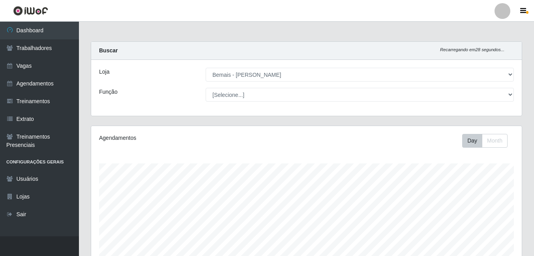
select select "230"
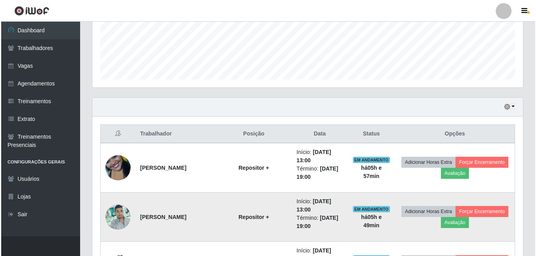
scroll to position [206, 0]
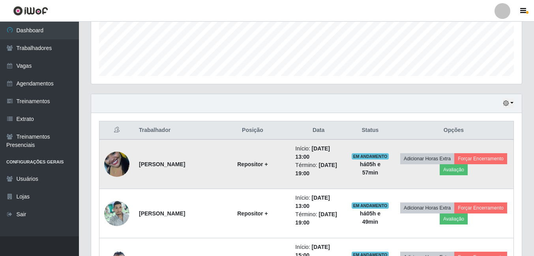
click at [495, 164] on td "Adicionar Horas Extra Forçar Encerramento Avaliação" at bounding box center [454, 165] width 120 height 50
click at [467, 173] on button "Avaliação" at bounding box center [453, 169] width 28 height 11
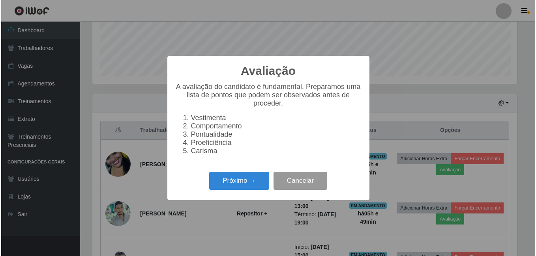
scroll to position [164, 426]
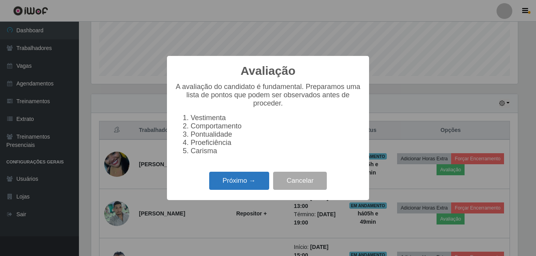
click at [244, 181] on button "Próximo →" at bounding box center [239, 181] width 60 height 19
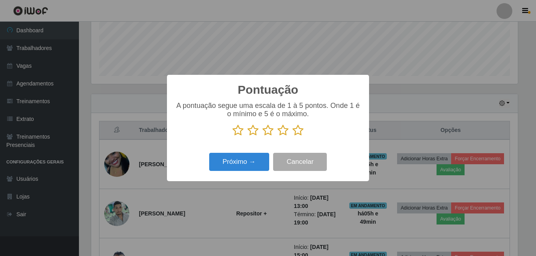
click at [296, 131] on icon at bounding box center [297, 131] width 11 height 12
click at [292, 136] on input "radio" at bounding box center [292, 136] width 0 height 0
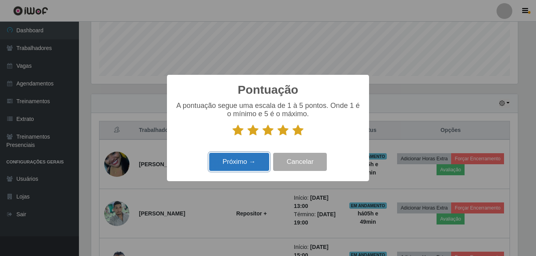
click at [224, 172] on button "Próximo →" at bounding box center [239, 162] width 60 height 19
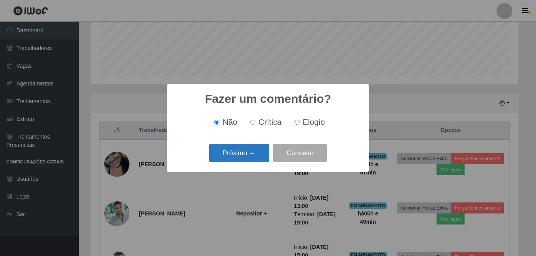
click at [242, 147] on button "Próximo →" at bounding box center [239, 153] width 60 height 19
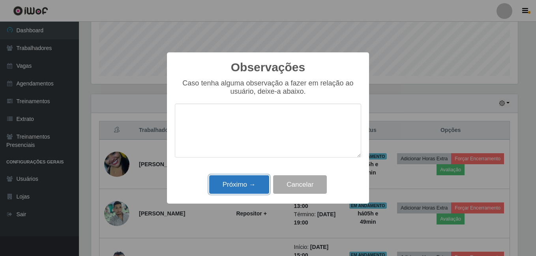
click at [233, 183] on button "Próximo →" at bounding box center [239, 184] width 60 height 19
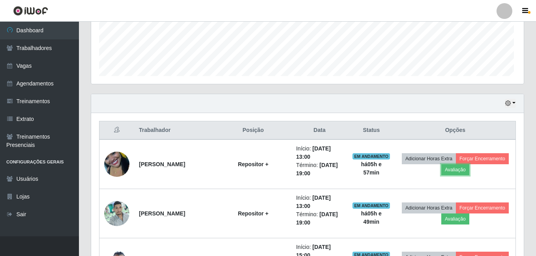
scroll to position [164, 430]
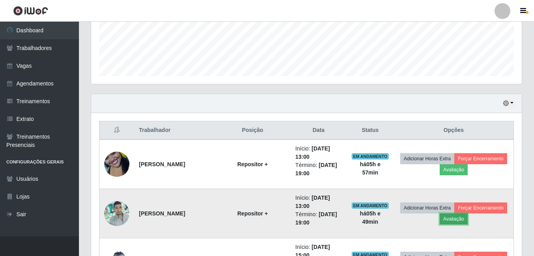
click at [467, 220] on button "Avaliação" at bounding box center [453, 219] width 28 height 11
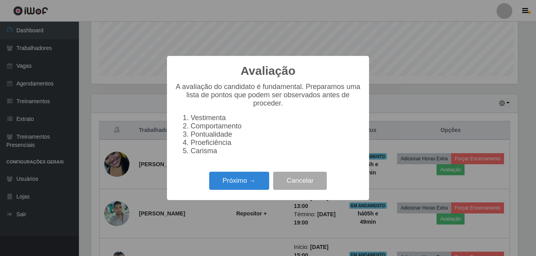
scroll to position [164, 426]
click at [225, 185] on button "Próximo →" at bounding box center [239, 181] width 60 height 19
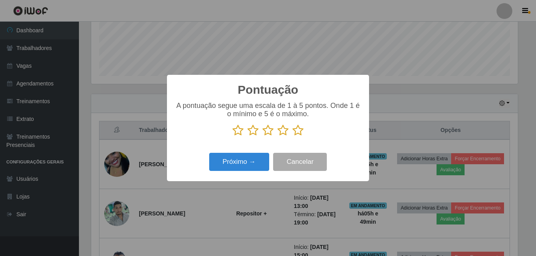
scroll to position [394201, 393938]
click at [300, 132] on icon at bounding box center [297, 131] width 11 height 12
click at [292, 136] on input "radio" at bounding box center [292, 136] width 0 height 0
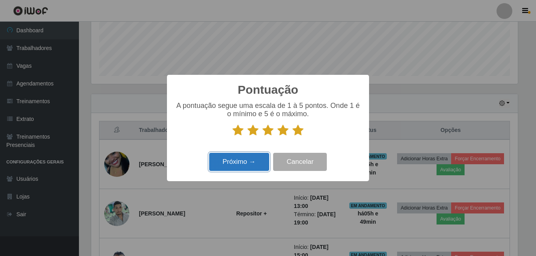
click at [219, 162] on button "Próximo →" at bounding box center [239, 162] width 60 height 19
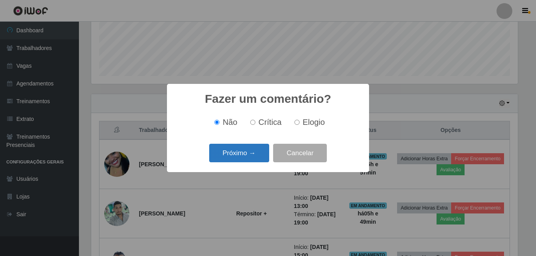
click at [229, 152] on button "Próximo →" at bounding box center [239, 153] width 60 height 19
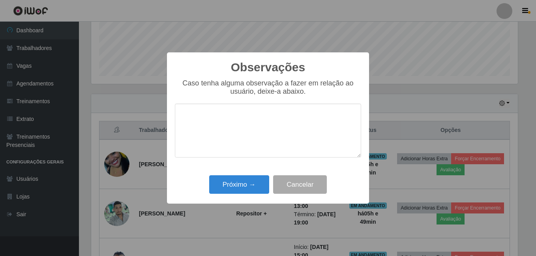
click at [233, 211] on div "Observações × Caso tenha alguma observação a fazer em relação ao usuário, deixe…" at bounding box center [268, 128] width 536 height 256
click at [240, 187] on button "Próximo →" at bounding box center [239, 184] width 60 height 19
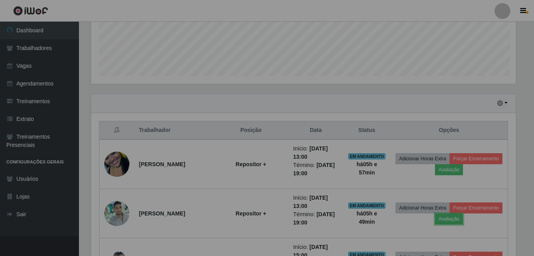
scroll to position [164, 430]
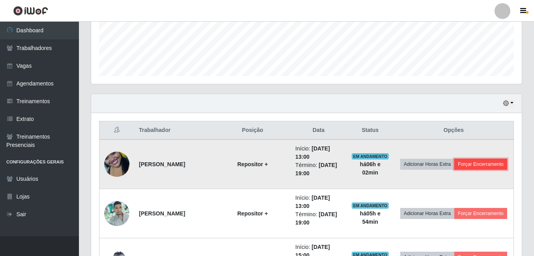
click at [454, 166] on button "Forçar Encerramento" at bounding box center [480, 164] width 53 height 11
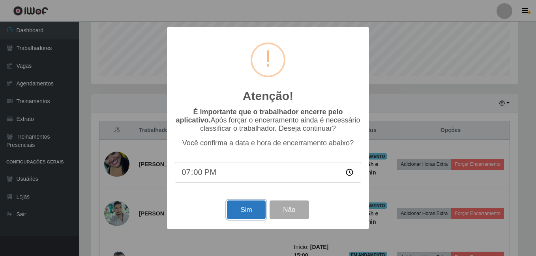
click at [252, 206] on button "Sim" at bounding box center [246, 210] width 38 height 19
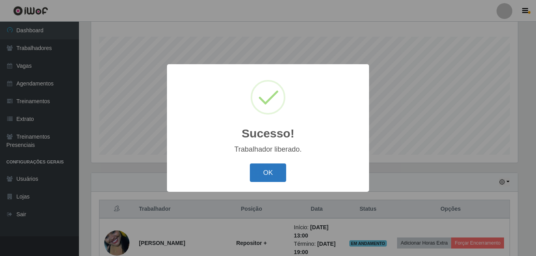
click at [263, 174] on button "OK" at bounding box center [268, 173] width 37 height 19
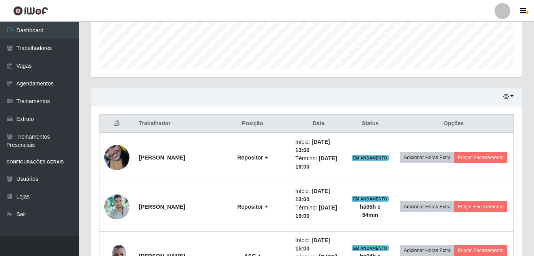
scroll to position [245, 0]
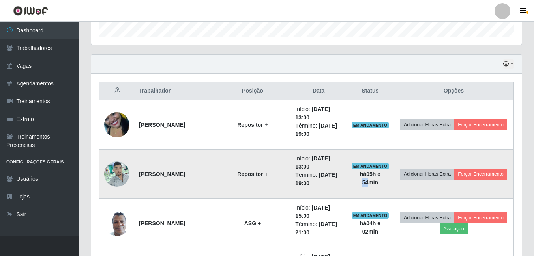
drag, startPoint x: 392, startPoint y: 174, endPoint x: 405, endPoint y: 175, distance: 13.0
click at [394, 175] on td "EM ANDAMENTO há 05 h e 54 min" at bounding box center [369, 174] width 47 height 49
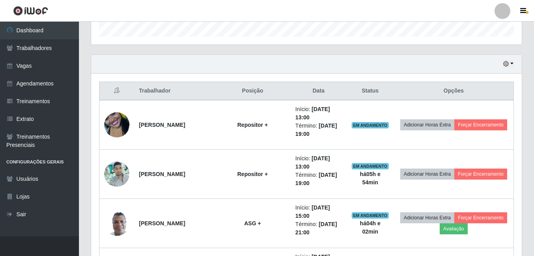
click at [311, 59] on div "Hoje 1 dia 3 dias 1 Semana Não encerrados" at bounding box center [306, 64] width 430 height 19
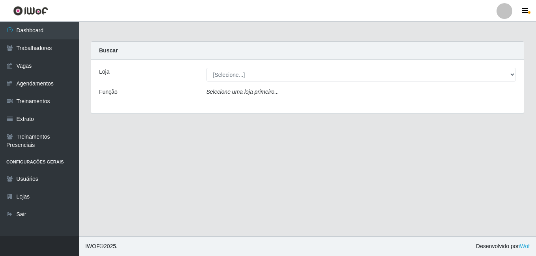
click at [252, 89] on icon "Selecione uma loja primeiro..." at bounding box center [242, 92] width 73 height 6
click at [254, 67] on div "Loja [Selecione...] [PERSON_NAME] Função Selecione uma loja primeiro..." at bounding box center [307, 87] width 432 height 54
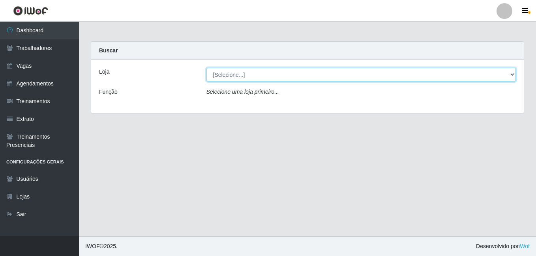
click at [254, 76] on select "[Selecione...] [PERSON_NAME]" at bounding box center [361, 75] width 310 height 14
select select "230"
click at [206, 68] on select "[Selecione...] [PERSON_NAME]" at bounding box center [361, 75] width 310 height 14
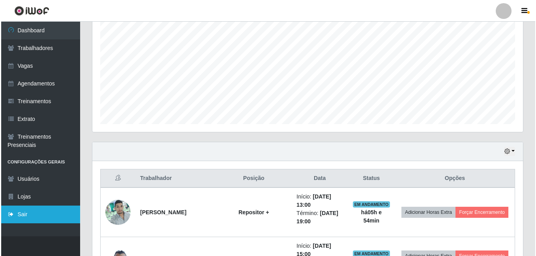
scroll to position [160, 0]
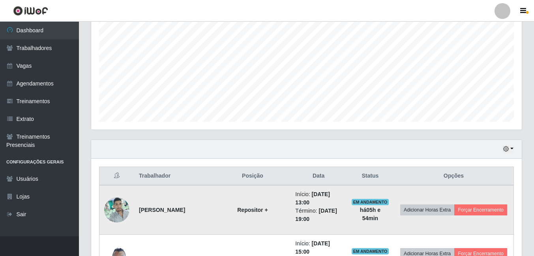
click at [114, 194] on td at bounding box center [116, 210] width 35 height 50
click at [114, 206] on img at bounding box center [116, 210] width 25 height 34
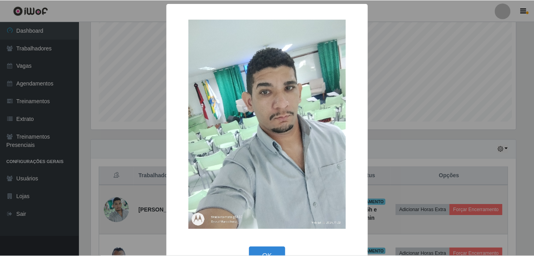
scroll to position [164, 426]
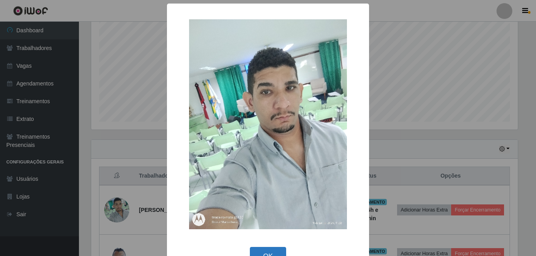
click at [272, 255] on button "OK" at bounding box center [268, 256] width 37 height 19
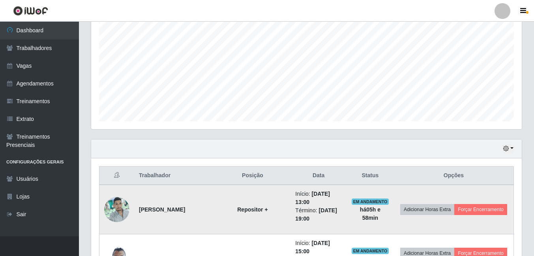
scroll to position [239, 0]
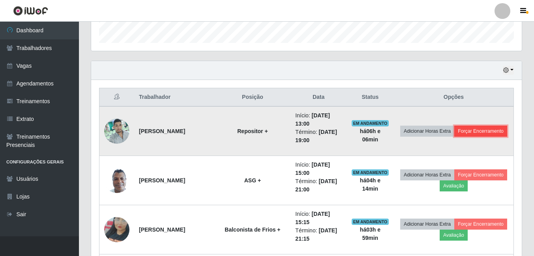
click at [459, 137] on button "Forçar Encerramento" at bounding box center [480, 131] width 53 height 11
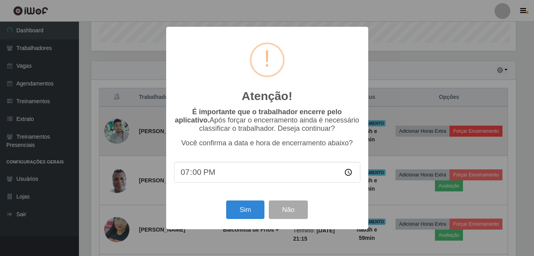
scroll to position [164, 426]
type input "19:11"
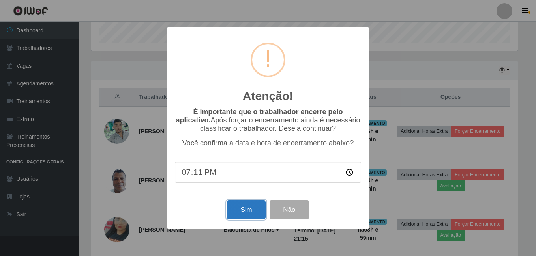
click at [245, 211] on button "Sim" at bounding box center [246, 210] width 38 height 19
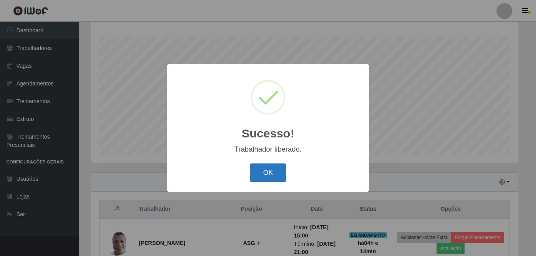
click at [277, 166] on button "OK" at bounding box center [268, 173] width 37 height 19
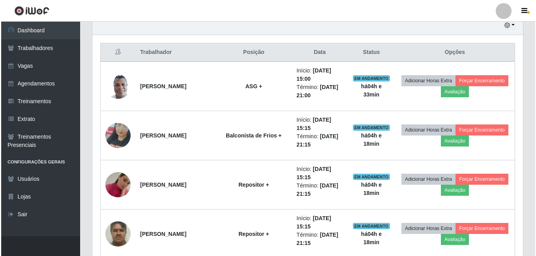
scroll to position [285, 0]
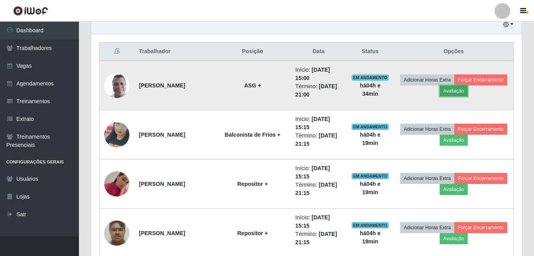
click at [467, 89] on button "Avaliação" at bounding box center [453, 91] width 28 height 11
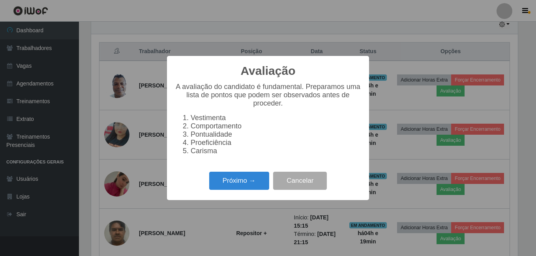
scroll to position [164, 426]
click at [238, 189] on button "Próximo →" at bounding box center [239, 181] width 60 height 19
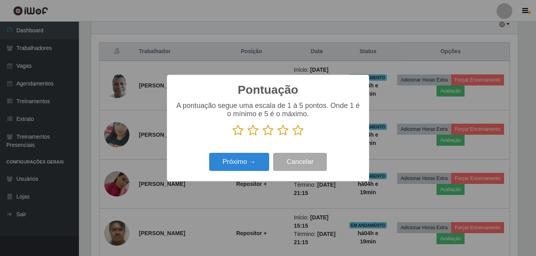
click at [300, 131] on icon at bounding box center [297, 131] width 11 height 12
click at [292, 136] on input "radio" at bounding box center [292, 136] width 0 height 0
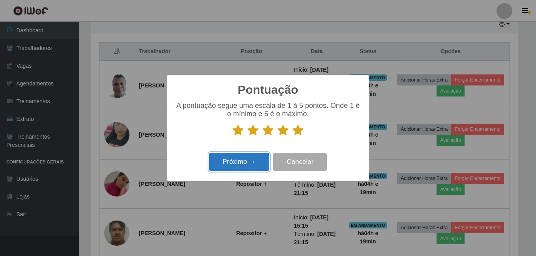
click at [250, 168] on button "Próximo →" at bounding box center [239, 162] width 60 height 19
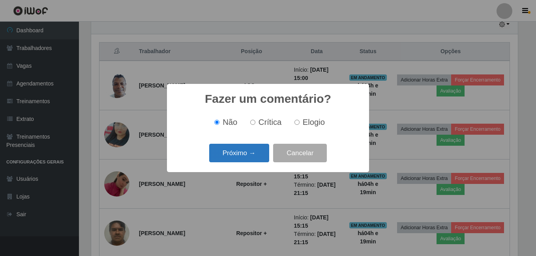
click at [246, 151] on button "Próximo →" at bounding box center [239, 153] width 60 height 19
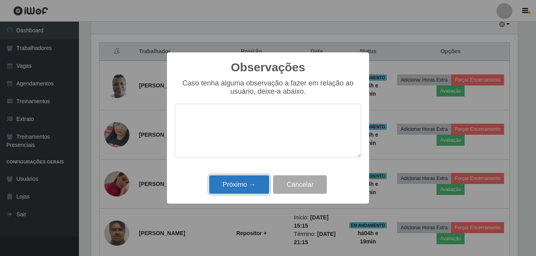
click at [240, 194] on button "Próximo →" at bounding box center [239, 184] width 60 height 19
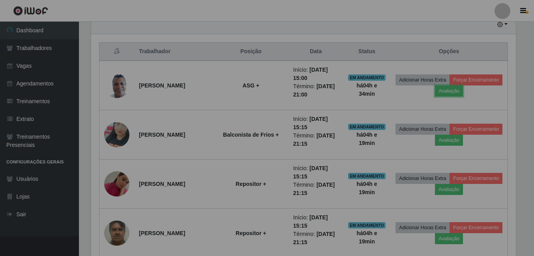
scroll to position [164, 430]
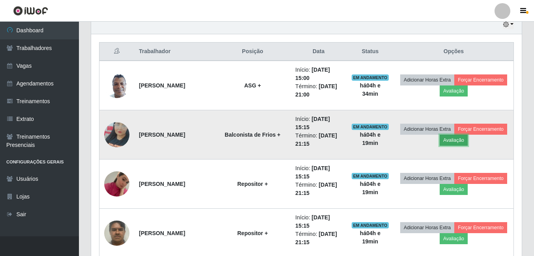
click at [467, 143] on button "Avaliação" at bounding box center [453, 140] width 28 height 11
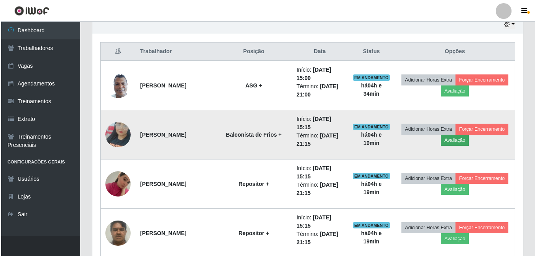
scroll to position [164, 426]
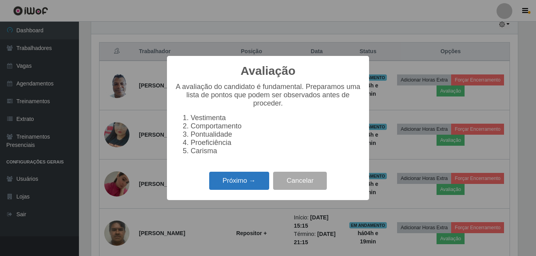
click at [243, 189] on button "Próximo →" at bounding box center [239, 181] width 60 height 19
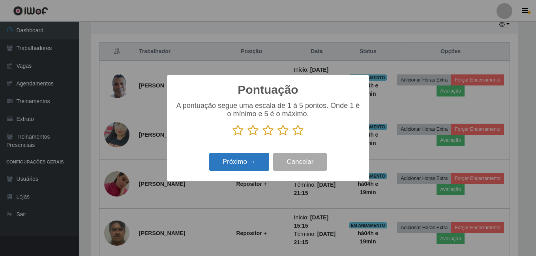
scroll to position [394201, 393938]
click at [299, 131] on icon at bounding box center [297, 131] width 11 height 12
click at [292, 136] on input "radio" at bounding box center [292, 136] width 0 height 0
click at [252, 166] on button "Próximo →" at bounding box center [239, 162] width 60 height 19
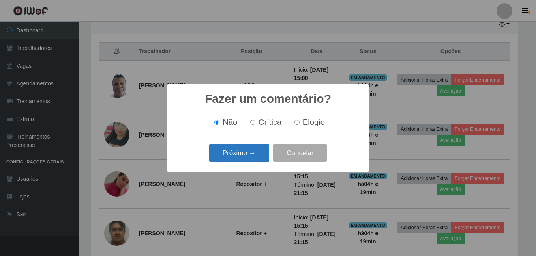
click at [247, 149] on button "Próximo →" at bounding box center [239, 153] width 60 height 19
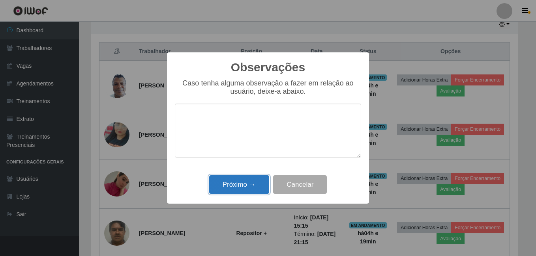
click at [237, 190] on button "Próximo →" at bounding box center [239, 184] width 60 height 19
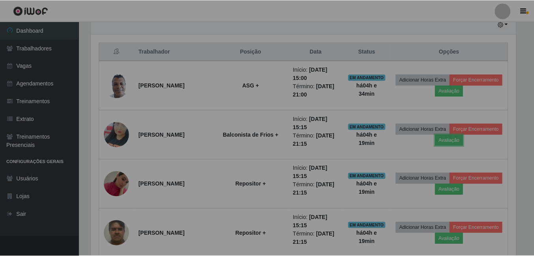
scroll to position [164, 430]
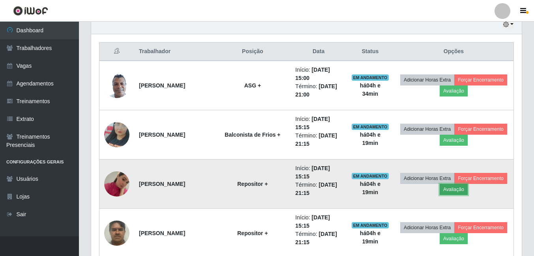
click at [467, 186] on button "Avaliação" at bounding box center [453, 189] width 28 height 11
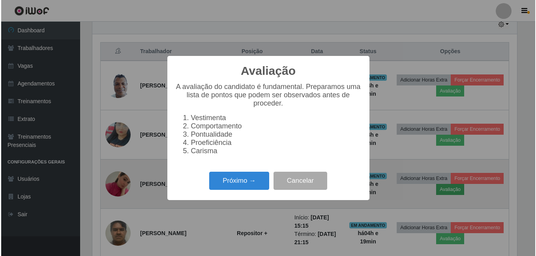
scroll to position [164, 426]
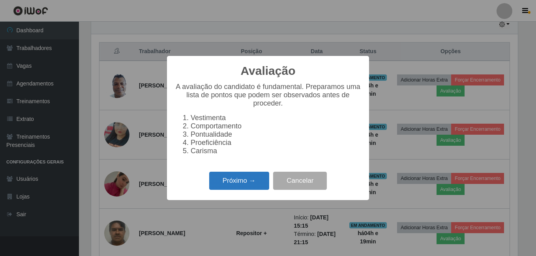
click at [228, 180] on button "Próximo →" at bounding box center [239, 181] width 60 height 19
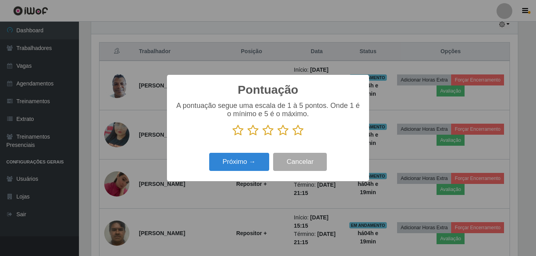
scroll to position [394201, 393938]
click at [300, 128] on icon at bounding box center [297, 131] width 11 height 12
click at [292, 136] on input "radio" at bounding box center [292, 136] width 0 height 0
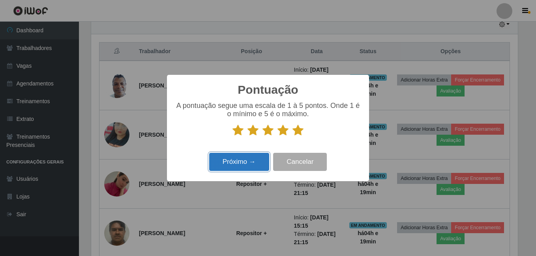
click at [258, 167] on button "Próximo →" at bounding box center [239, 162] width 60 height 19
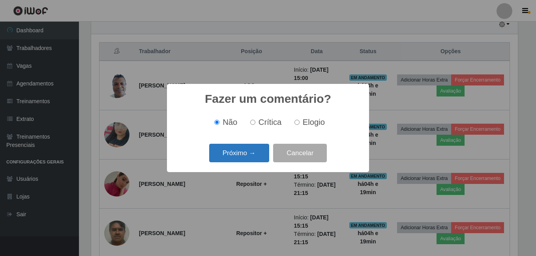
click at [255, 153] on button "Próximo →" at bounding box center [239, 153] width 60 height 19
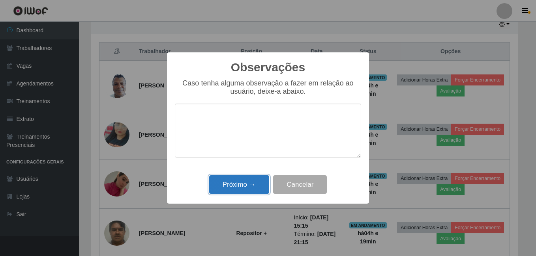
click at [250, 192] on button "Próximo →" at bounding box center [239, 184] width 60 height 19
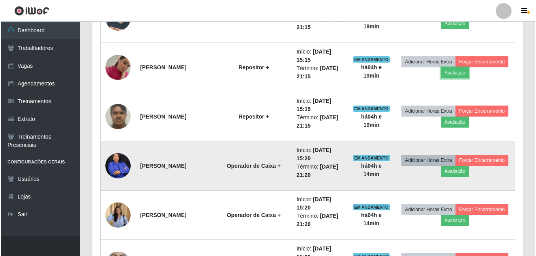
scroll to position [403, 0]
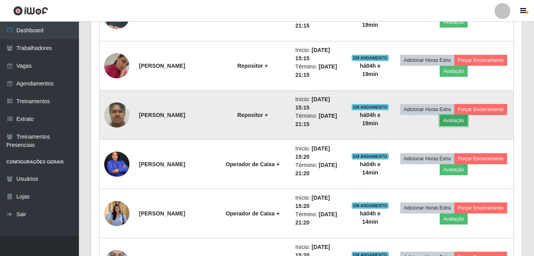
click at [467, 119] on button "Avaliação" at bounding box center [453, 120] width 28 height 11
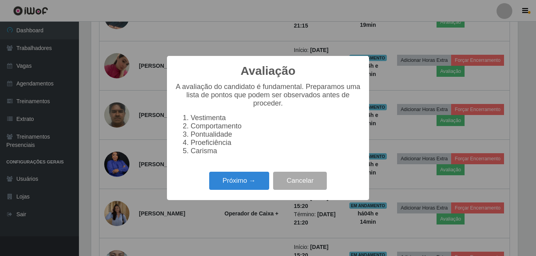
scroll to position [164, 426]
click at [259, 200] on div "Avaliação × A avaliação do candidato é fundamental. Preparamos uma lista de pon…" at bounding box center [268, 128] width 202 height 144
click at [256, 190] on button "Próximo →" at bounding box center [239, 181] width 60 height 19
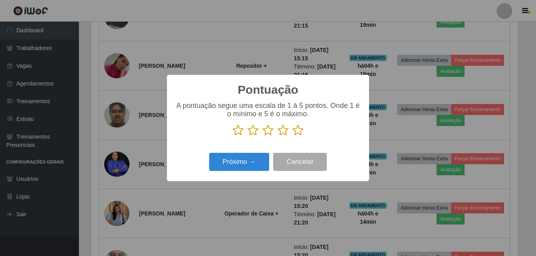
scroll to position [394201, 393938]
click at [289, 132] on p at bounding box center [268, 131] width 186 height 12
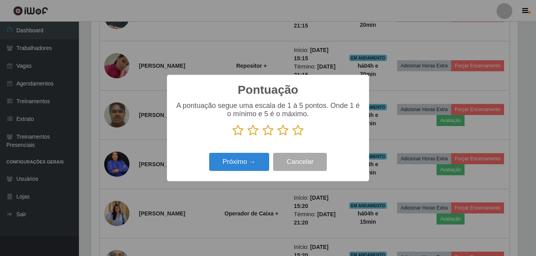
click at [300, 135] on icon at bounding box center [297, 131] width 11 height 12
click at [292, 136] on input "radio" at bounding box center [292, 136] width 0 height 0
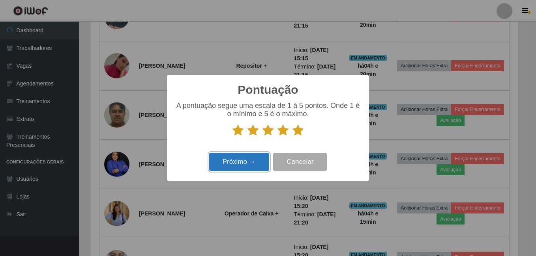
click at [250, 159] on button "Próximo →" at bounding box center [239, 162] width 60 height 19
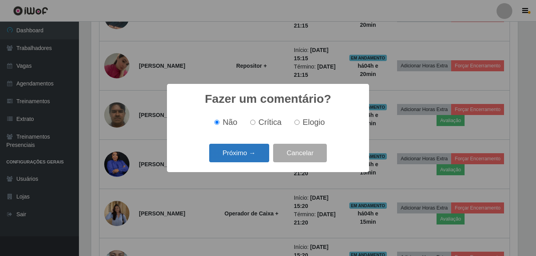
click at [244, 151] on button "Próximo →" at bounding box center [239, 153] width 60 height 19
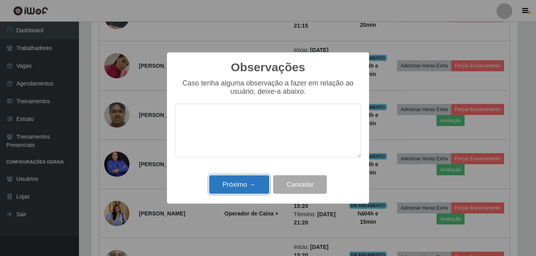
click at [238, 190] on button "Próximo →" at bounding box center [239, 184] width 60 height 19
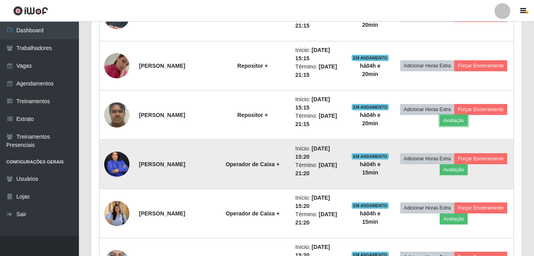
scroll to position [442, 0]
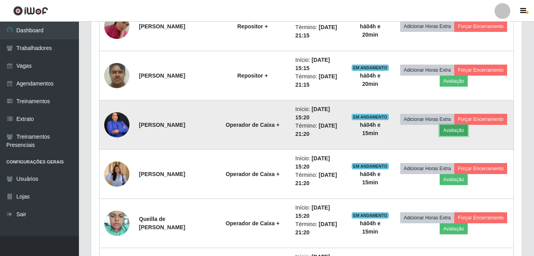
click at [467, 132] on button "Avaliação" at bounding box center [453, 130] width 28 height 11
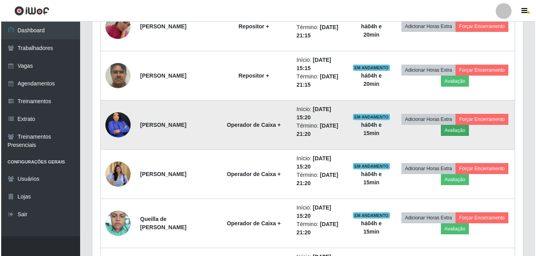
scroll to position [164, 426]
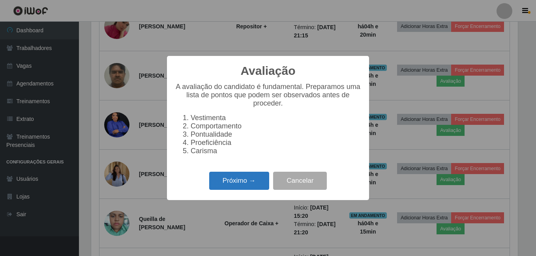
click at [246, 190] on button "Próximo →" at bounding box center [239, 181] width 60 height 19
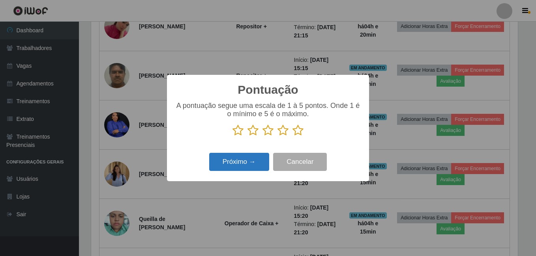
scroll to position [394201, 393938]
click at [297, 127] on icon at bounding box center [297, 131] width 11 height 12
click at [292, 136] on input "radio" at bounding box center [292, 136] width 0 height 0
click at [236, 165] on button "Próximo →" at bounding box center [239, 162] width 60 height 19
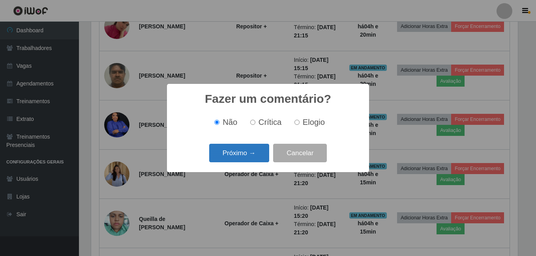
click at [231, 152] on button "Próximo →" at bounding box center [239, 153] width 60 height 19
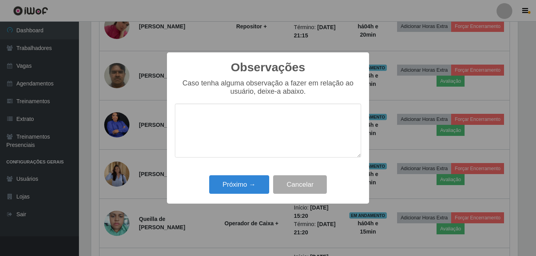
click at [242, 195] on div "Próximo → Cancelar" at bounding box center [268, 185] width 186 height 22
click at [245, 187] on button "Próximo →" at bounding box center [239, 184] width 60 height 19
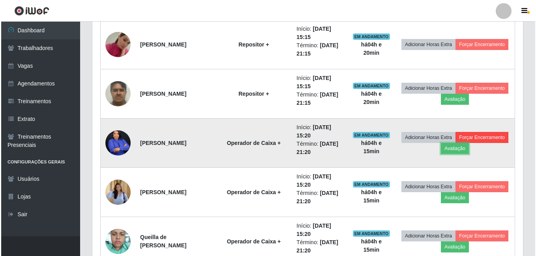
scroll to position [0, 0]
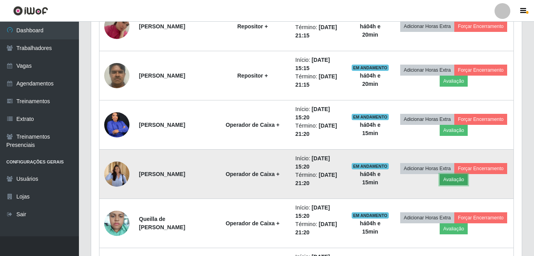
click at [467, 176] on button "Avaliação" at bounding box center [453, 179] width 28 height 11
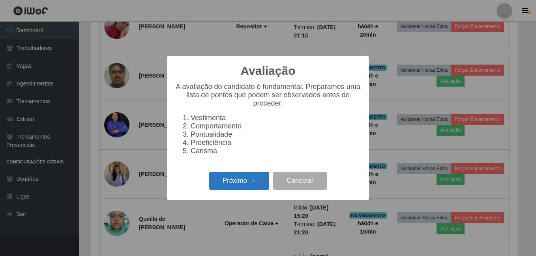
click at [258, 180] on button "Próximo →" at bounding box center [239, 181] width 60 height 19
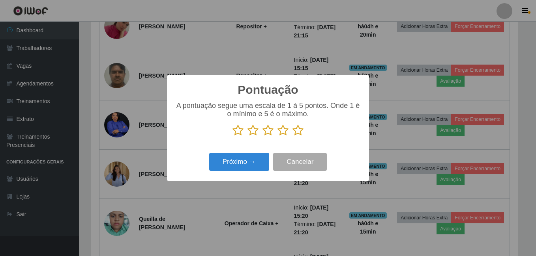
click at [299, 129] on icon at bounding box center [297, 131] width 11 height 12
click at [292, 136] on input "radio" at bounding box center [292, 136] width 0 height 0
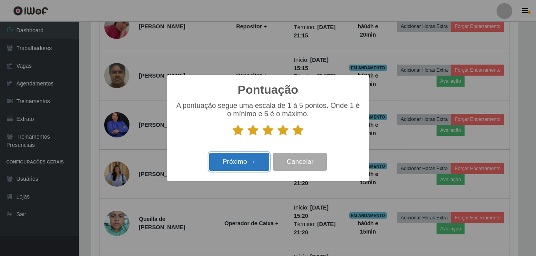
click at [258, 162] on button "Próximo →" at bounding box center [239, 162] width 60 height 19
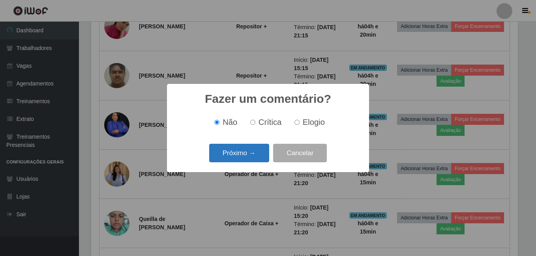
click at [247, 151] on button "Próximo →" at bounding box center [239, 153] width 60 height 19
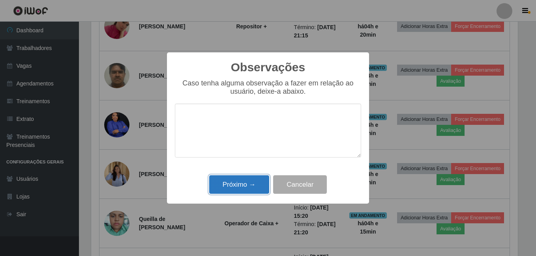
click at [227, 191] on button "Próximo →" at bounding box center [239, 184] width 60 height 19
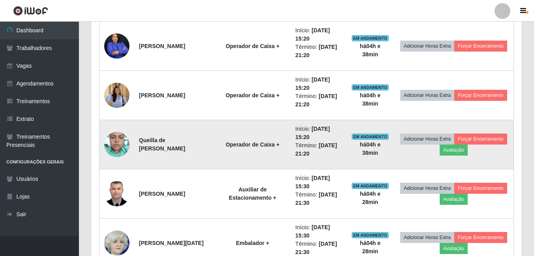
click at [498, 142] on td "Adicionar Horas Extra Forçar Encerramento Avaliação" at bounding box center [454, 144] width 120 height 49
click at [467, 147] on button "Avaliação" at bounding box center [453, 150] width 28 height 11
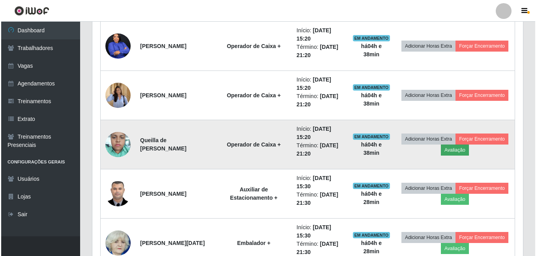
scroll to position [164, 426]
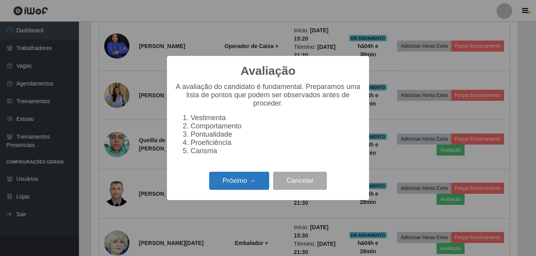
click at [224, 188] on button "Próximo →" at bounding box center [239, 181] width 60 height 19
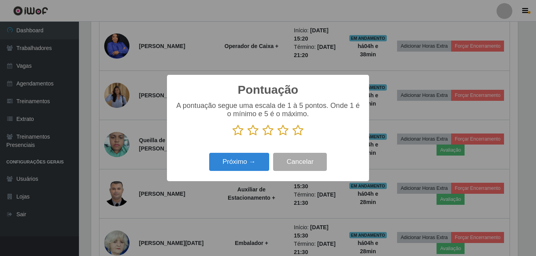
click at [295, 131] on icon at bounding box center [297, 131] width 11 height 12
click at [292, 136] on input "radio" at bounding box center [292, 136] width 0 height 0
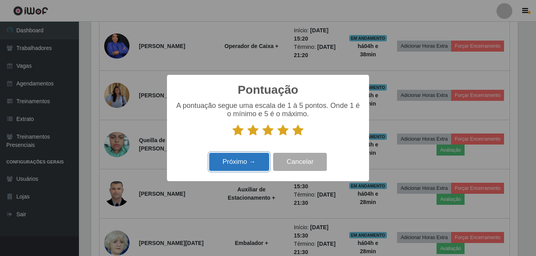
click at [258, 154] on button "Próximo →" at bounding box center [239, 162] width 60 height 19
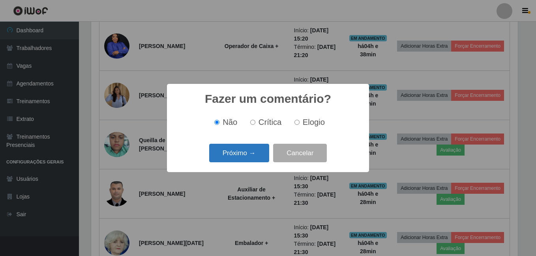
click at [250, 147] on button "Próximo →" at bounding box center [239, 153] width 60 height 19
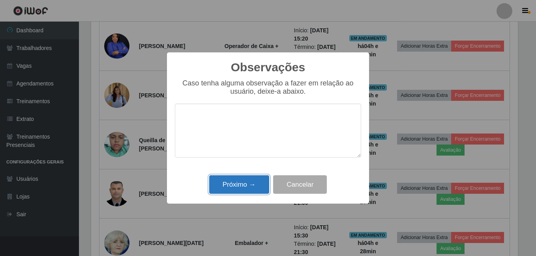
click at [236, 179] on button "Próximo →" at bounding box center [239, 184] width 60 height 19
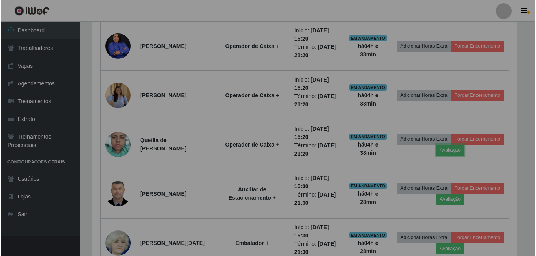
scroll to position [164, 430]
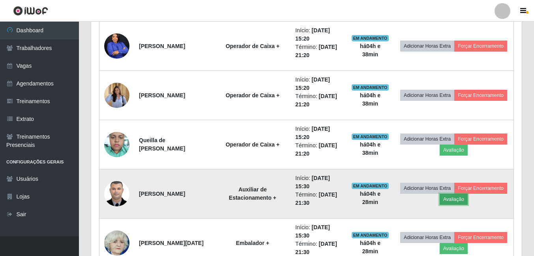
click at [467, 202] on button "Avaliação" at bounding box center [453, 199] width 28 height 11
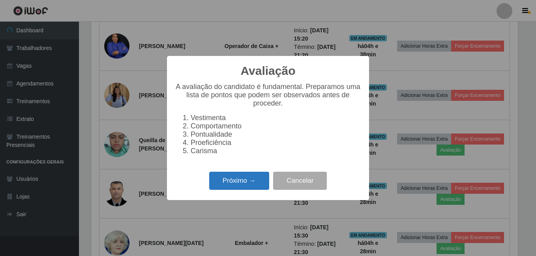
click at [240, 185] on button "Próximo →" at bounding box center [239, 181] width 60 height 19
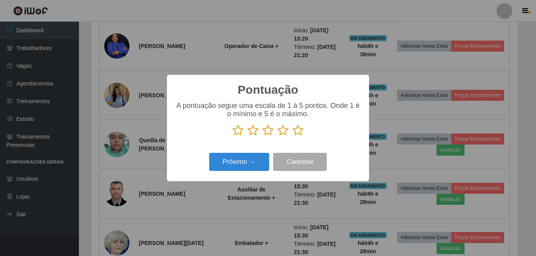
scroll to position [394201, 393938]
click at [299, 128] on icon at bounding box center [297, 131] width 11 height 12
click at [292, 136] on input "radio" at bounding box center [292, 136] width 0 height 0
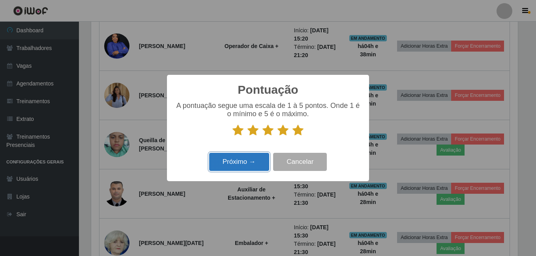
click at [259, 163] on button "Próximo →" at bounding box center [239, 162] width 60 height 19
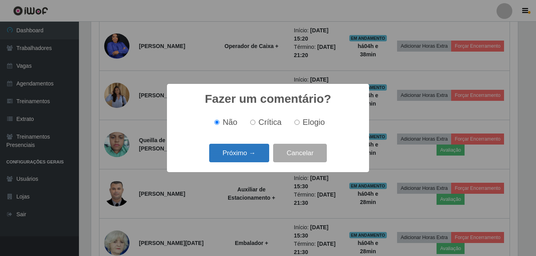
click at [247, 155] on button "Próximo →" at bounding box center [239, 153] width 60 height 19
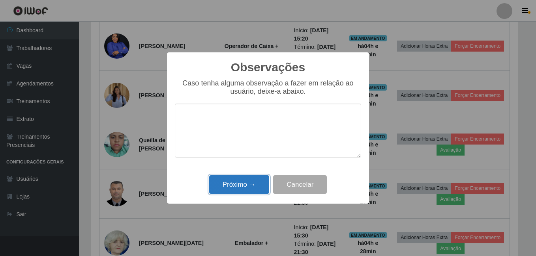
click at [235, 188] on button "Próximo →" at bounding box center [239, 184] width 60 height 19
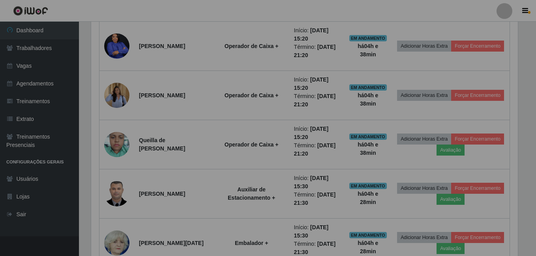
click at [235, 188] on div "Observações × Caso tenha alguma observação a fazer em relação ao usuário, deixe…" at bounding box center [268, 128] width 536 height 256
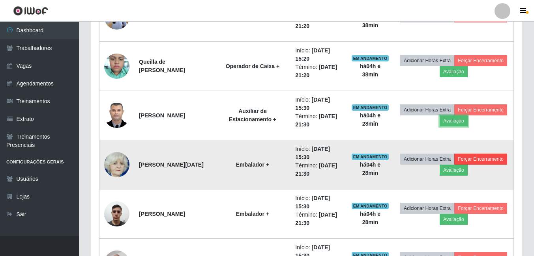
scroll to position [600, 0]
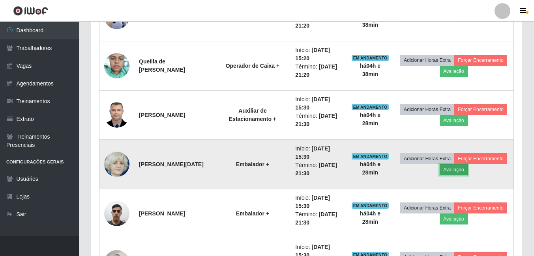
click at [467, 169] on button "Avaliação" at bounding box center [453, 169] width 28 height 11
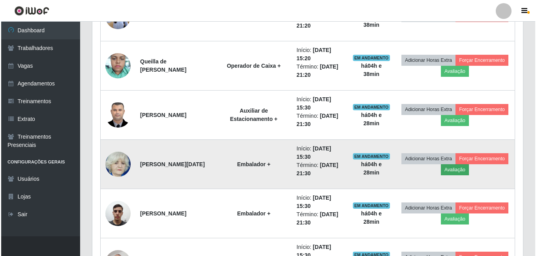
scroll to position [164, 426]
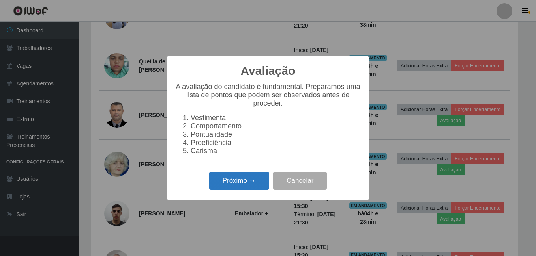
click at [226, 181] on button "Próximo →" at bounding box center [239, 181] width 60 height 19
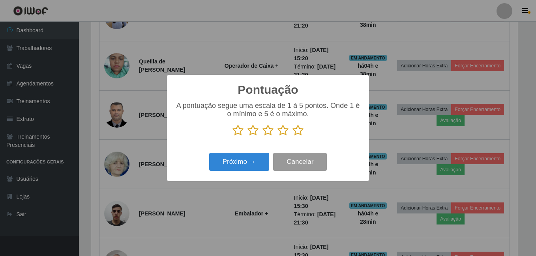
scroll to position [394201, 393938]
click at [298, 129] on icon at bounding box center [297, 131] width 11 height 12
click at [292, 136] on input "radio" at bounding box center [292, 136] width 0 height 0
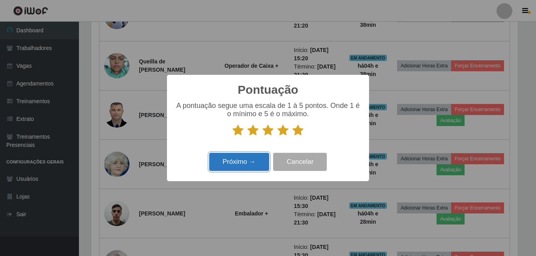
click at [248, 162] on button "Próximo →" at bounding box center [239, 162] width 60 height 19
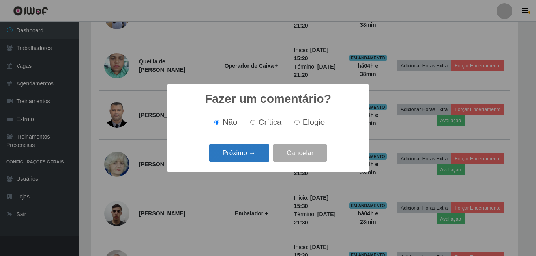
click at [245, 155] on button "Próximo →" at bounding box center [239, 153] width 60 height 19
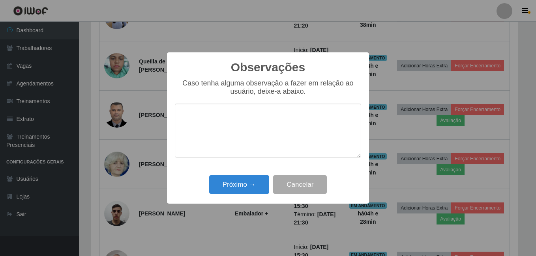
click at [233, 196] on div "Próximo → Cancelar" at bounding box center [268, 185] width 186 height 22
click at [241, 188] on button "Próximo →" at bounding box center [239, 184] width 60 height 19
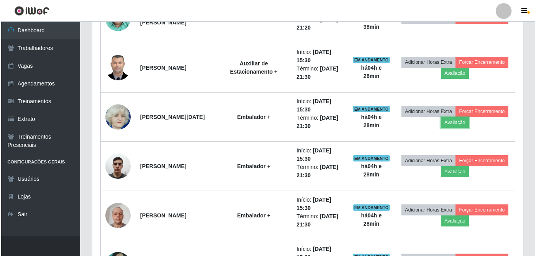
scroll to position [679, 0]
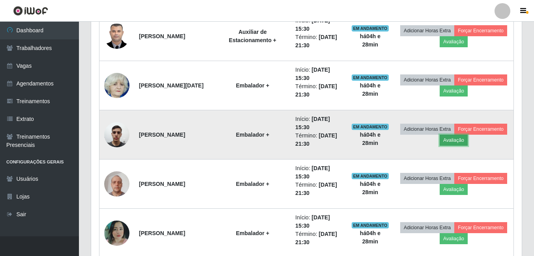
click at [467, 138] on button "Avaliação" at bounding box center [453, 140] width 28 height 11
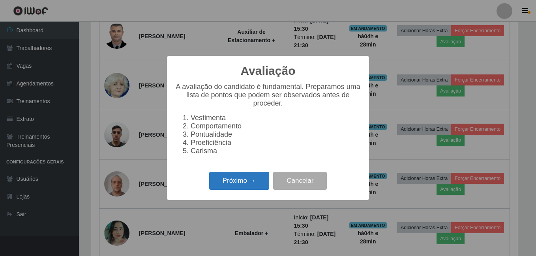
click at [231, 189] on button "Próximo →" at bounding box center [239, 181] width 60 height 19
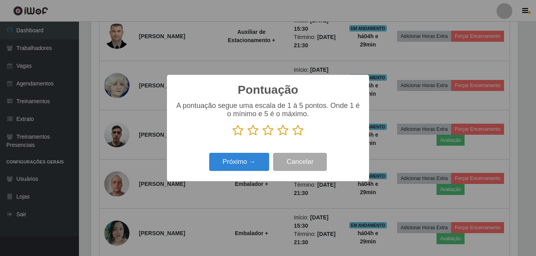
click at [293, 129] on icon at bounding box center [297, 131] width 11 height 12
click at [292, 136] on input "radio" at bounding box center [292, 136] width 0 height 0
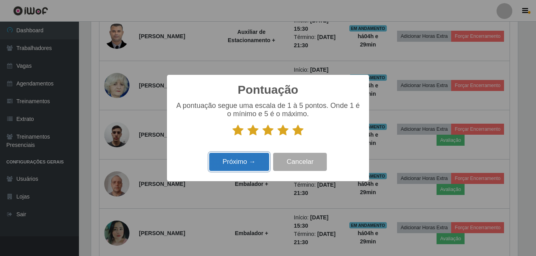
click at [233, 155] on button "Próximo →" at bounding box center [239, 162] width 60 height 19
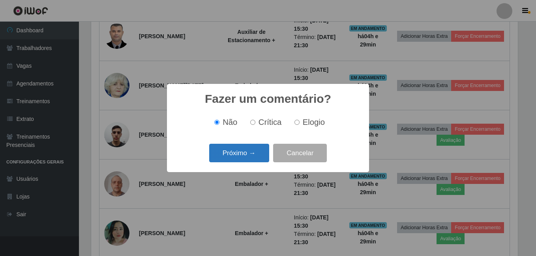
click at [233, 154] on button "Próximo →" at bounding box center [239, 153] width 60 height 19
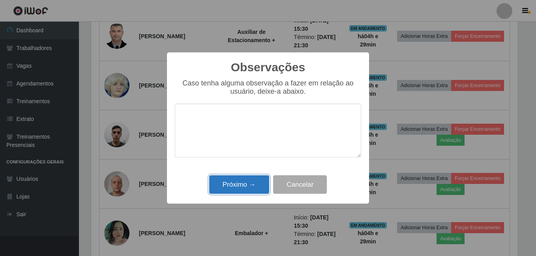
click at [228, 186] on button "Próximo →" at bounding box center [239, 184] width 60 height 19
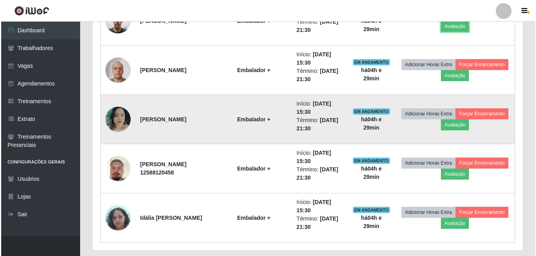
scroll to position [738, 0]
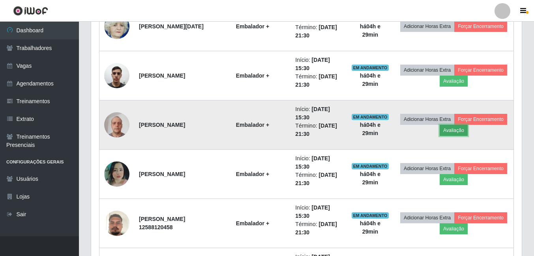
click at [467, 128] on button "Avaliação" at bounding box center [453, 130] width 28 height 11
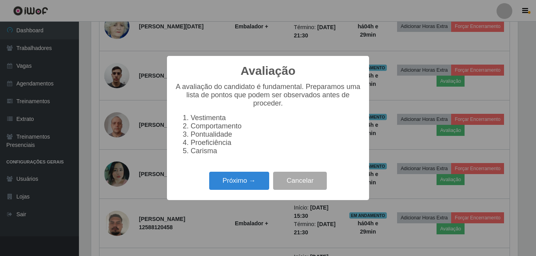
scroll to position [164, 426]
click at [246, 184] on button "Próximo →" at bounding box center [239, 181] width 60 height 19
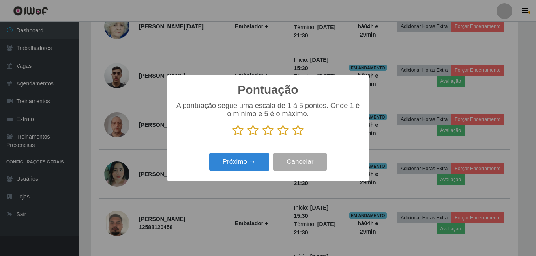
scroll to position [394201, 393938]
click at [298, 131] on icon at bounding box center [297, 131] width 11 height 12
click at [292, 136] on input "radio" at bounding box center [292, 136] width 0 height 0
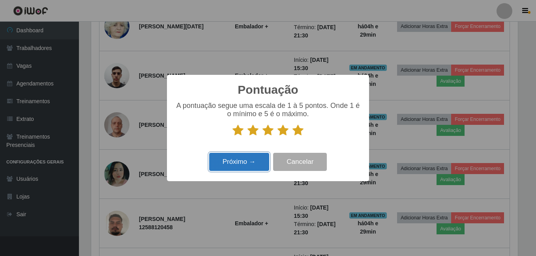
click at [232, 155] on button "Próximo →" at bounding box center [239, 162] width 60 height 19
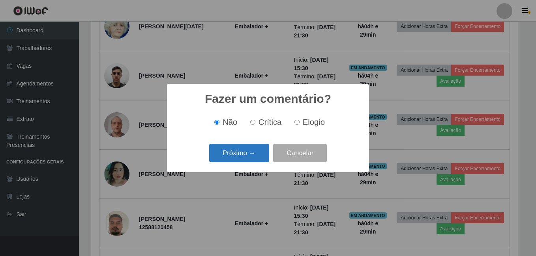
click at [228, 157] on button "Próximo →" at bounding box center [239, 153] width 60 height 19
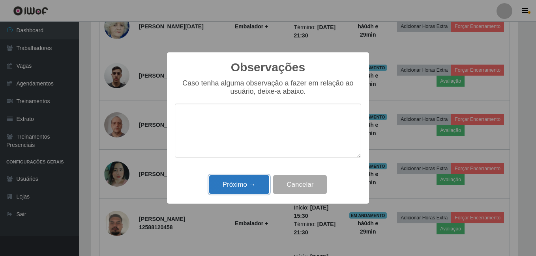
click at [252, 183] on button "Próximo →" at bounding box center [239, 184] width 60 height 19
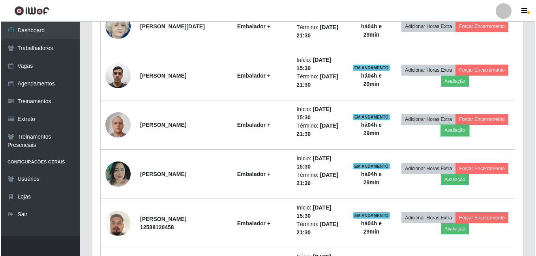
scroll to position [778, 0]
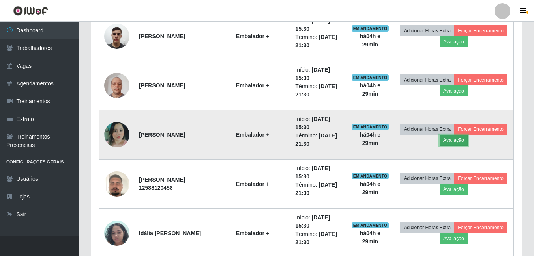
click at [467, 141] on button "Avaliação" at bounding box center [453, 140] width 28 height 11
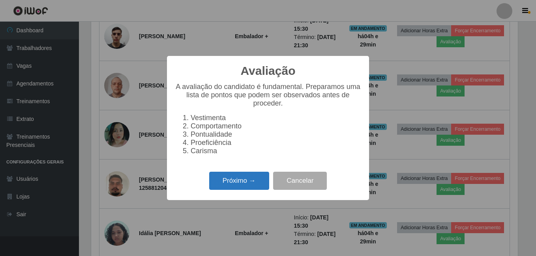
click at [228, 181] on button "Próximo →" at bounding box center [239, 181] width 60 height 19
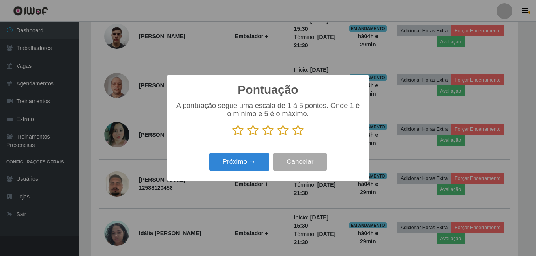
click at [293, 134] on icon at bounding box center [297, 131] width 11 height 12
click at [292, 136] on input "radio" at bounding box center [292, 136] width 0 height 0
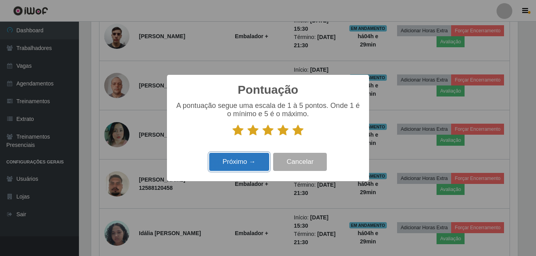
click at [235, 164] on button "Próximo →" at bounding box center [239, 162] width 60 height 19
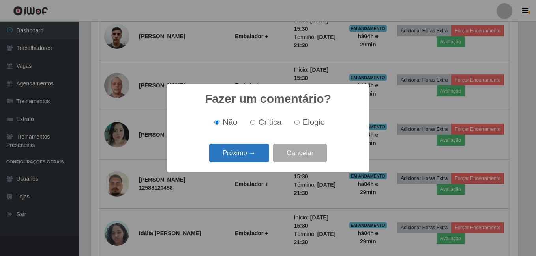
click at [236, 153] on button "Próximo →" at bounding box center [239, 153] width 60 height 19
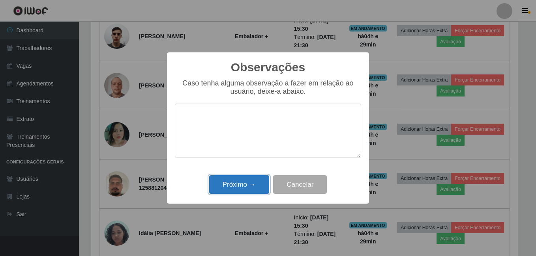
click at [229, 183] on button "Próximo →" at bounding box center [239, 184] width 60 height 19
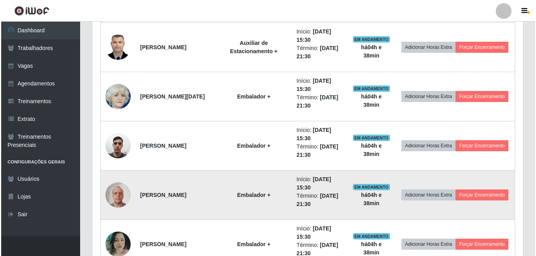
scroll to position [817, 0]
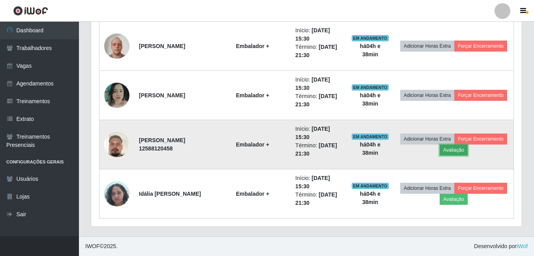
click at [467, 150] on button "Avaliação" at bounding box center [453, 150] width 28 height 11
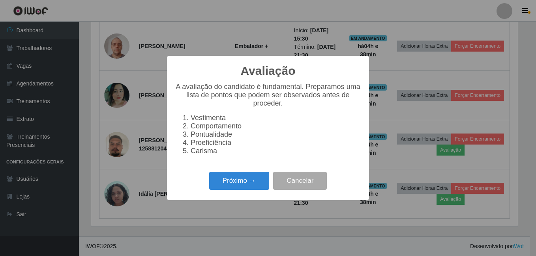
scroll to position [164, 426]
click at [222, 179] on button "Próximo →" at bounding box center [239, 181] width 60 height 19
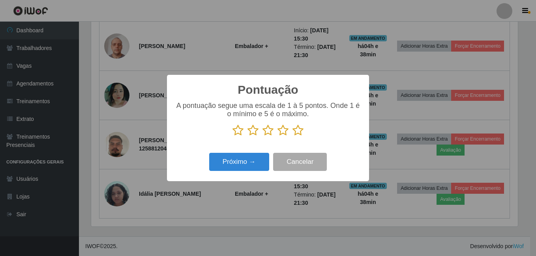
scroll to position [394201, 393938]
click at [293, 130] on icon at bounding box center [297, 131] width 11 height 12
click at [292, 136] on input "radio" at bounding box center [292, 136] width 0 height 0
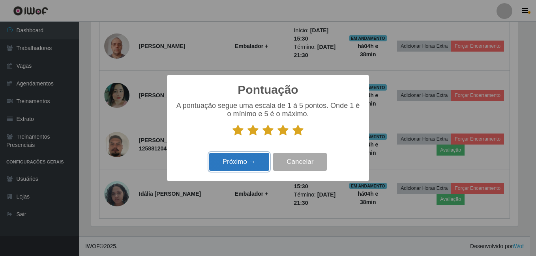
click at [266, 162] on button "Próximo →" at bounding box center [239, 162] width 60 height 19
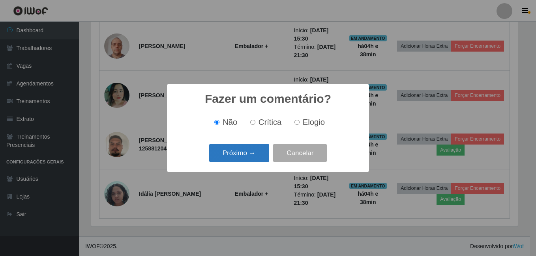
click at [250, 155] on button "Próximo →" at bounding box center [239, 153] width 60 height 19
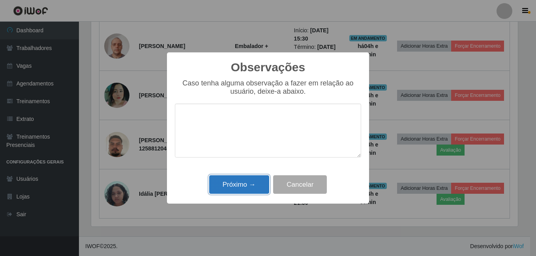
click at [232, 194] on button "Próximo →" at bounding box center [239, 184] width 60 height 19
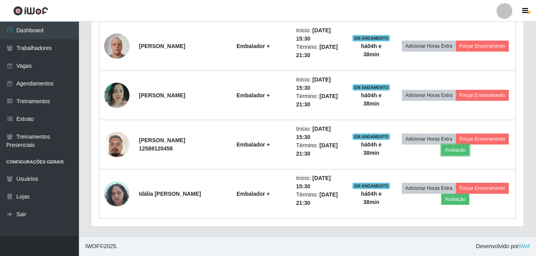
scroll to position [164, 430]
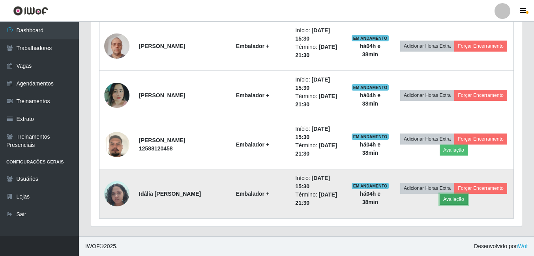
click at [467, 197] on button "Avaliação" at bounding box center [453, 199] width 28 height 11
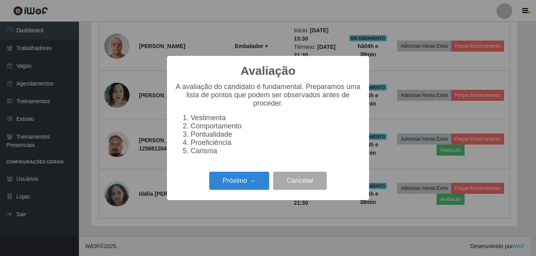
scroll to position [164, 426]
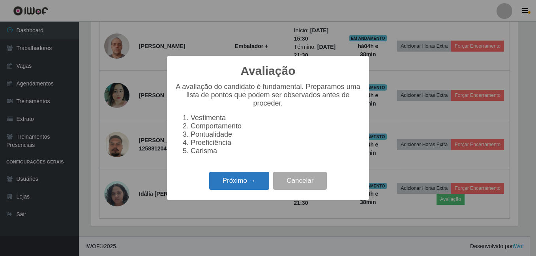
click at [228, 186] on button "Próximo →" at bounding box center [239, 181] width 60 height 19
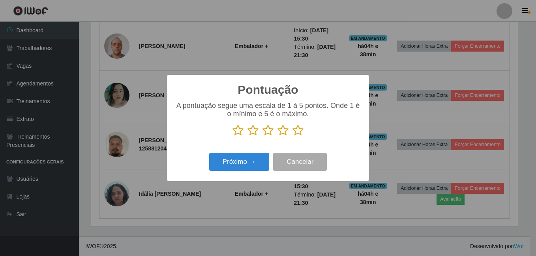
click at [299, 129] on icon at bounding box center [297, 131] width 11 height 12
click at [292, 136] on input "radio" at bounding box center [292, 136] width 0 height 0
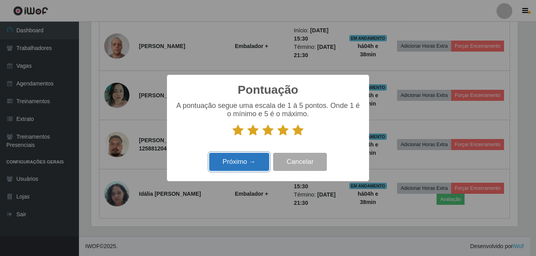
click at [254, 165] on button "Próximo →" at bounding box center [239, 162] width 60 height 19
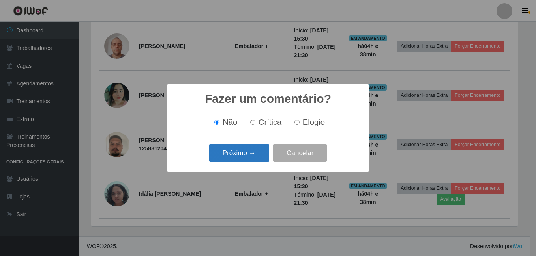
click at [252, 151] on button "Próximo →" at bounding box center [239, 153] width 60 height 19
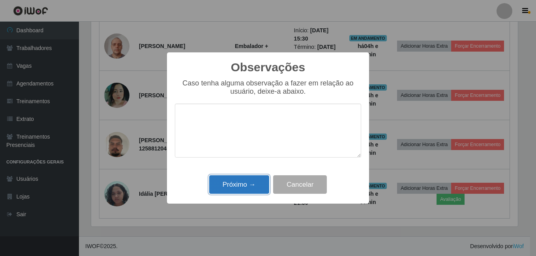
click at [233, 184] on button "Próximo →" at bounding box center [239, 184] width 60 height 19
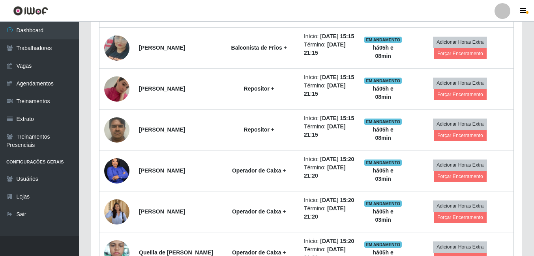
scroll to position [304, 0]
